Goal: Task Accomplishment & Management: Use online tool/utility

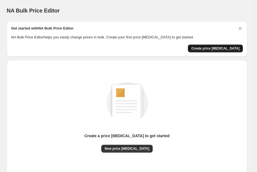
click at [223, 46] on span "Create price change job" at bounding box center [215, 48] width 48 height 4
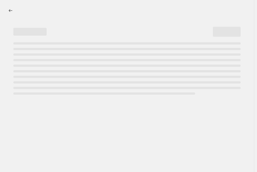
select select "percentage"
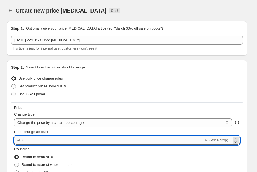
click at [76, 140] on input "-10" at bounding box center [109, 140] width 190 height 9
type input "-1"
type input "-3"
click at [92, 119] on select "Change the price to a certain amount Change the price by a certain amount Chang…" at bounding box center [123, 122] width 218 height 9
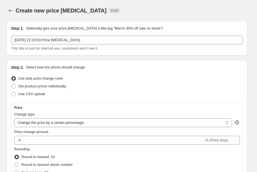
select select "to"
click at [14, 118] on select "Change the price to a certain amount Change the price by a certain amount Chang…" at bounding box center [123, 122] width 218 height 9
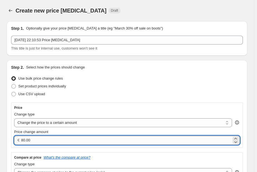
click at [51, 139] on input "80.00" at bounding box center [126, 140] width 211 height 9
type input "8"
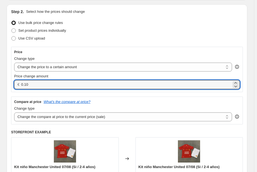
type input "0.10"
click at [132, 102] on div "Compare at price What's the compare at price?" at bounding box center [127, 101] width 226 height 4
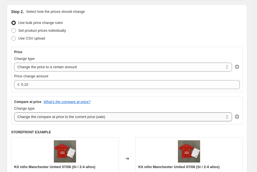
click at [114, 118] on select "Change the compare at price to the current price (sale) Change the compare at p…" at bounding box center [123, 116] width 218 height 9
select select "remove"
click at [14, 112] on select "Change the compare at price to the current price (sale) Change the compare at p…" at bounding box center [123, 116] width 218 height 9
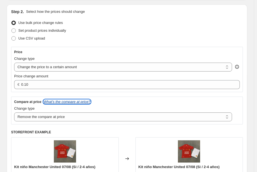
click at [85, 102] on icon "What's the compare at price?" at bounding box center [67, 101] width 47 height 4
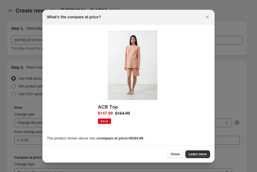
scroll to position [0, 0]
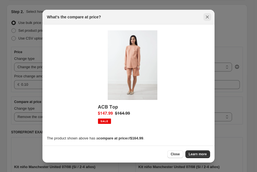
click at [208, 14] on icon "Close" at bounding box center [208, 17] width 6 height 6
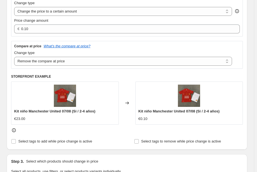
scroll to position [83, 0]
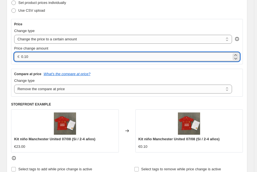
click at [68, 60] on input "0.10" at bounding box center [126, 56] width 211 height 9
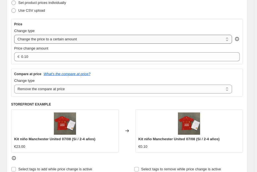
click at [154, 39] on select "Change the price to a certain amount Change the price by a certain amount Chang…" at bounding box center [123, 39] width 218 height 9
select select "by"
click at [14, 35] on select "Change the price to a certain amount Change the price by a certain amount Chang…" at bounding box center [123, 39] width 218 height 9
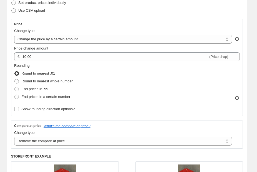
click at [119, 63] on div "Rounding Round to nearest .01 Round to nearest whole number End prices in .99 E…" at bounding box center [127, 82] width 226 height 38
click at [116, 62] on div "Price Change type Change the price to a certain amount Change the price by a ce…" at bounding box center [127, 67] width 226 height 91
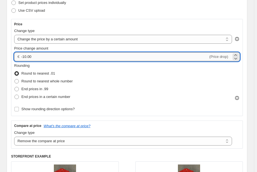
click at [113, 60] on input "-10.00" at bounding box center [114, 56] width 187 height 9
type input "-1"
type input "0"
click at [187, 133] on div "Change type" at bounding box center [123, 133] width 218 height 6
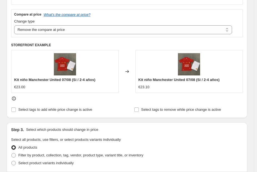
scroll to position [111, 0]
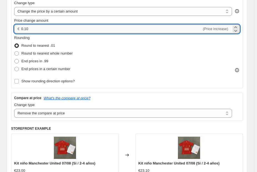
click at [69, 33] on input "0.10" at bounding box center [111, 28] width 181 height 9
click at [21, 31] on div "€ 0.10 (Price increase)" at bounding box center [127, 28] width 226 height 9
click at [20, 28] on div "€ 0.10 (Price increase)" at bounding box center [127, 28] width 226 height 9
type input "0.1"
type input "0"
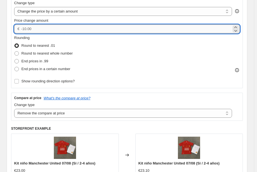
type input "-0"
type input "-0.1"
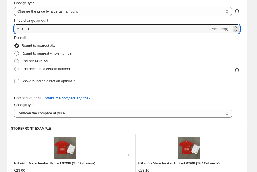
scroll to position [139, 0]
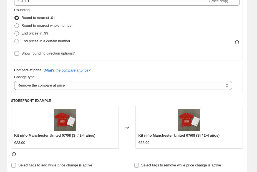
click at [113, 69] on div "Compare at price What's the compare at price?" at bounding box center [127, 70] width 226 height 4
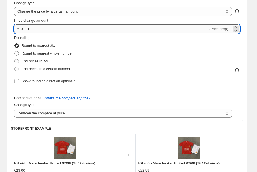
click at [54, 26] on input "-0.01" at bounding box center [114, 28] width 187 height 9
type input "-0.0"
type input "-0.1"
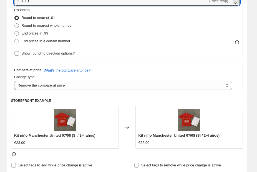
type input "-0.01"
click at [134, 66] on div "Compare at price What's the compare at price? Change type Change the compare at…" at bounding box center [127, 79] width 232 height 28
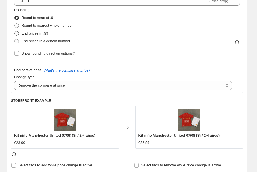
click at [17, 32] on span at bounding box center [16, 33] width 4 height 4
click at [15, 31] on input "End prices in .99" at bounding box center [14, 31] width 0 height 0
radio input "true"
click at [19, 27] on label "Round to nearest whole number" at bounding box center [43, 26] width 59 height 8
click at [15, 24] on input "Round to nearest whole number" at bounding box center [14, 23] width 0 height 0
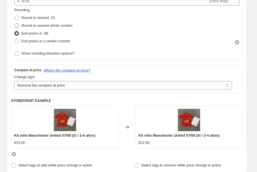
radio input "true"
click at [18, 34] on span at bounding box center [16, 33] width 4 height 4
click at [15, 31] on input "End prices in .99" at bounding box center [14, 31] width 0 height 0
radio input "true"
click at [19, 28] on label "Round to nearest whole number" at bounding box center [43, 26] width 59 height 8
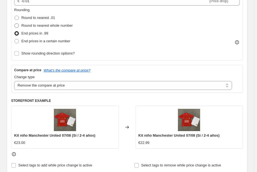
click at [15, 24] on input "Round to nearest whole number" at bounding box center [14, 23] width 0 height 0
radio input "true"
click at [18, 33] on span at bounding box center [16, 33] width 4 height 4
click at [15, 31] on input "End prices in .99" at bounding box center [14, 31] width 0 height 0
radio input "true"
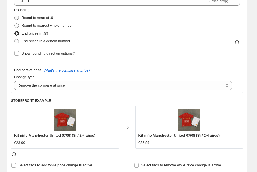
click at [17, 19] on span at bounding box center [16, 18] width 4 height 4
click at [15, 16] on input "Round to nearest .01" at bounding box center [14, 16] width 0 height 0
radio input "true"
click at [18, 33] on span at bounding box center [16, 33] width 4 height 4
click at [15, 31] on input "End prices in .99" at bounding box center [14, 31] width 0 height 0
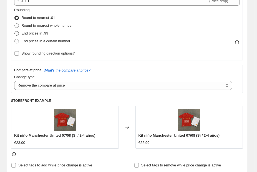
radio input "true"
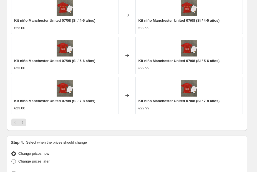
scroll to position [524, 0]
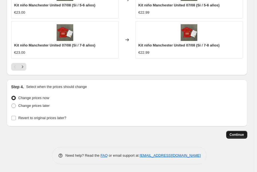
click at [236, 136] on button "Continue" at bounding box center [236, 135] width 21 height 8
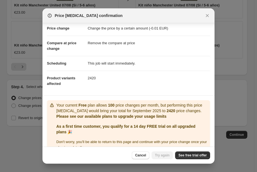
scroll to position [22, 0]
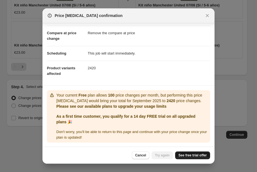
click at [181, 156] on span "See free trial offer" at bounding box center [193, 155] width 28 height 4
drag, startPoint x: 87, startPoint y: 68, endPoint x: 94, endPoint y: 68, distance: 7.0
click at [94, 68] on dd "2420" at bounding box center [149, 68] width 123 height 15
click at [94, 69] on dd "2420" at bounding box center [149, 68] width 123 height 15
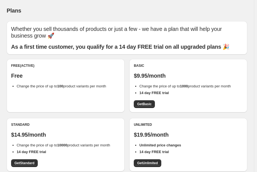
scroll to position [28, 0]
